Goal: Task Accomplishment & Management: Manage account settings

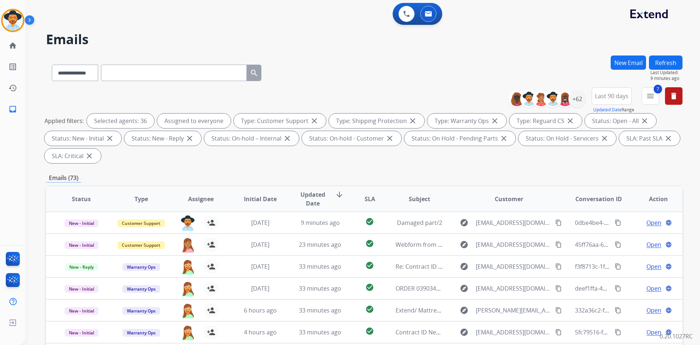
select select "**********"
drag, startPoint x: 0, startPoint y: 0, endPoint x: 20, endPoint y: 28, distance: 34.6
click at [20, 28] on div at bounding box center [12, 20] width 23 height 23
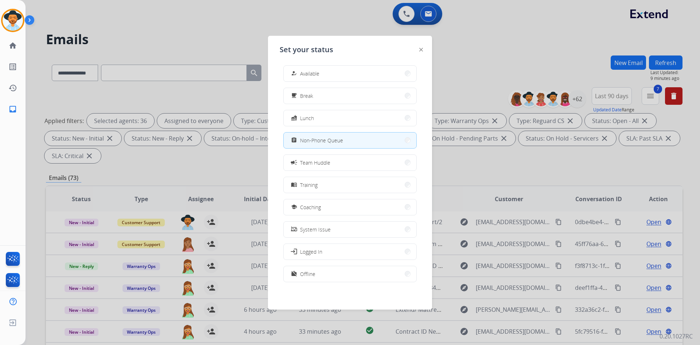
scroll to position [2, 0]
click at [314, 275] on span "Offline" at bounding box center [307, 273] width 15 height 8
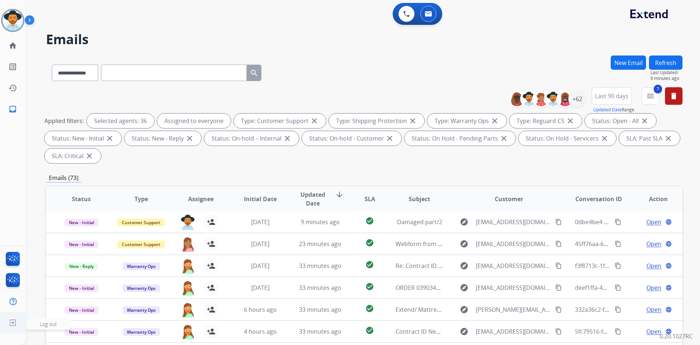
click at [36, 323] on span "Log out" at bounding box center [49, 323] width 44 height 11
